Goal: Entertainment & Leisure: Consume media (video, audio)

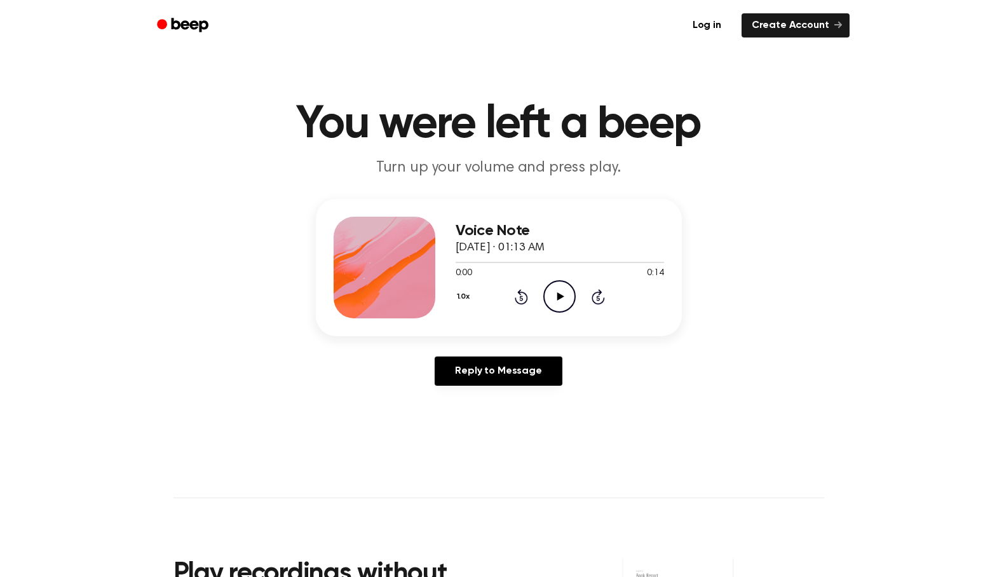
click at [559, 296] on icon at bounding box center [560, 296] width 7 height 8
click at [563, 301] on icon "Pause Audio" at bounding box center [559, 296] width 32 height 32
click at [549, 302] on icon "Play Audio" at bounding box center [559, 296] width 32 height 32
click at [465, 264] on div at bounding box center [560, 262] width 208 height 10
click at [449, 264] on div "Voice Note [DATE] · 01:13 AM 0:02 0:14 Your browser does not support the [objec…" at bounding box center [499, 267] width 366 height 137
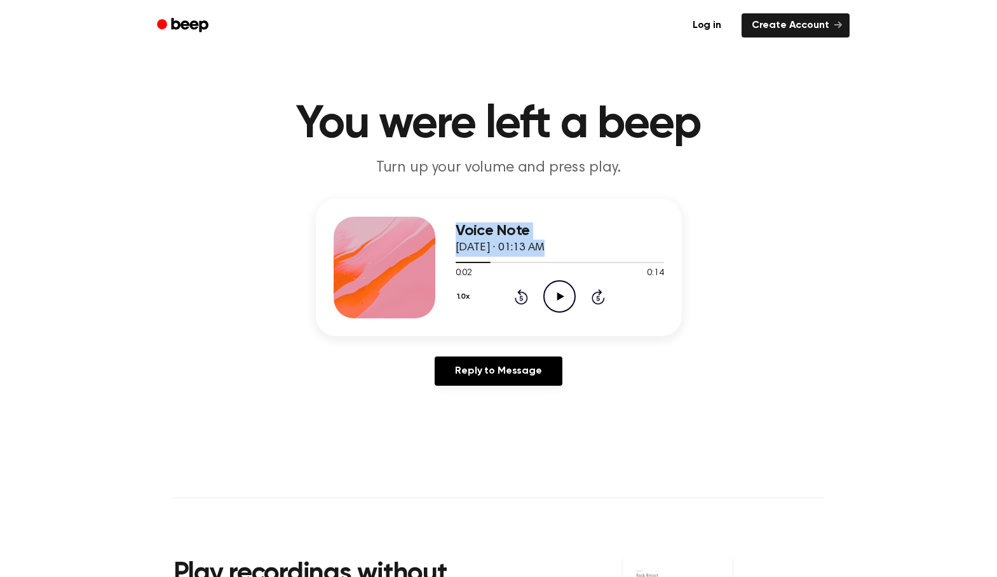
drag, startPoint x: 470, startPoint y: 264, endPoint x: 448, endPoint y: 267, distance: 22.4
click at [433, 263] on div "Voice Note [DATE] · 01:13 AM 0:02 0:14 Your browser does not support the [objec…" at bounding box center [499, 267] width 366 height 137
click at [506, 272] on div "0:02 0:14" at bounding box center [560, 273] width 208 height 13
drag, startPoint x: 486, startPoint y: 262, endPoint x: 418, endPoint y: 263, distance: 68.6
click at [415, 262] on div "Voice Note [DATE] · 01:13 AM 0:02 0:14 Your browser does not support the [objec…" at bounding box center [499, 267] width 366 height 137
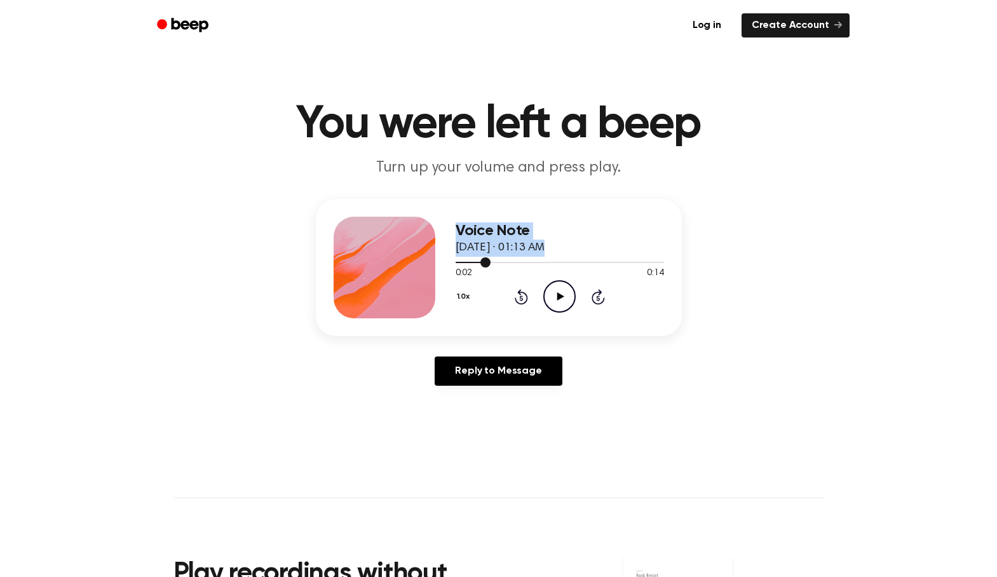
click at [456, 264] on div at bounding box center [560, 262] width 208 height 10
click at [450, 264] on div "Voice Note [DATE] · 01:13 AM 0:01 0:14 Your browser does not support the [objec…" at bounding box center [499, 267] width 366 height 137
click at [580, 304] on div "1.0x Rewind 5 seconds Play Audio Skip 5 seconds" at bounding box center [560, 296] width 208 height 32
click at [556, 299] on icon "Play Audio" at bounding box center [559, 296] width 32 height 32
click at [517, 296] on icon "Rewind 5 seconds" at bounding box center [521, 297] width 14 height 17
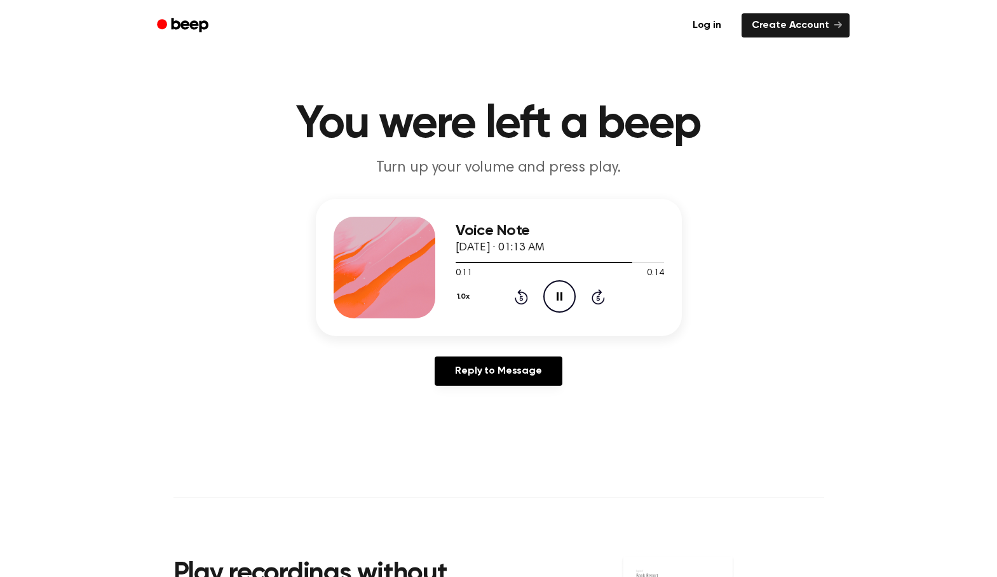
click at [554, 296] on icon "Pause Audio" at bounding box center [559, 296] width 32 height 32
click at [552, 296] on icon "Play Audio" at bounding box center [559, 296] width 32 height 32
click at [518, 264] on div at bounding box center [560, 262] width 208 height 10
click at [488, 264] on div at bounding box center [560, 262] width 208 height 10
click at [546, 288] on circle at bounding box center [559, 296] width 31 height 31
